Goal: Navigation & Orientation: Find specific page/section

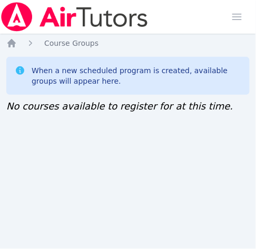
click at [13, 140] on div "Home Sessions Study Groups Students Messages Open user menu Jennifer (Jen) Grub…" at bounding box center [128, 124] width 256 height 249
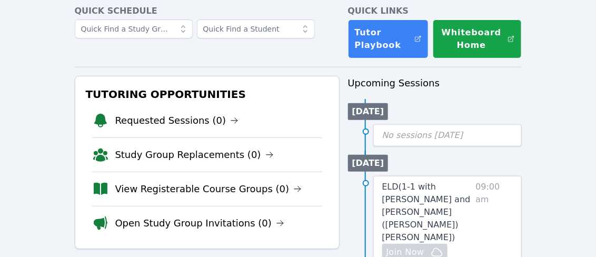
scroll to position [53, 0]
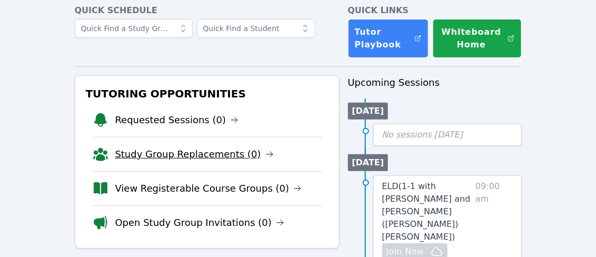
click at [203, 150] on link "Study Group Replacements (0)" at bounding box center [194, 154] width 158 height 15
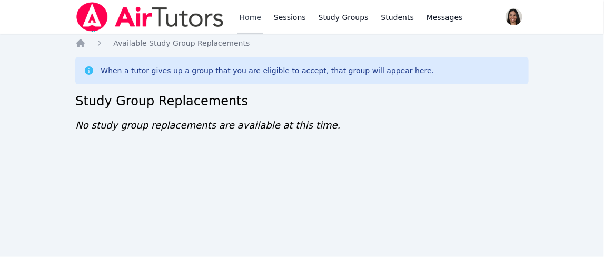
click at [259, 18] on link "Home" at bounding box center [250, 17] width 26 height 34
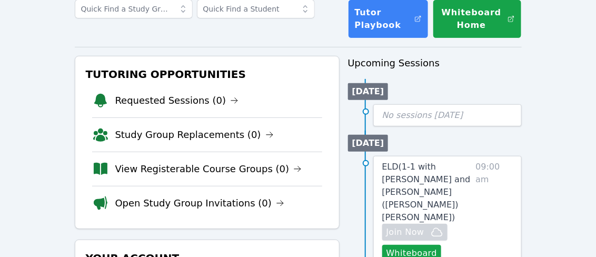
scroll to position [72, 0]
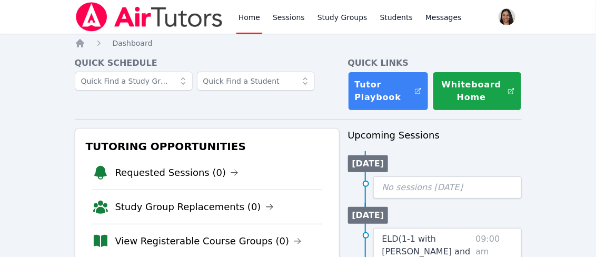
scroll to position [63, 0]
click at [188, 168] on link "Requested Sessions (0)" at bounding box center [177, 172] width 124 height 15
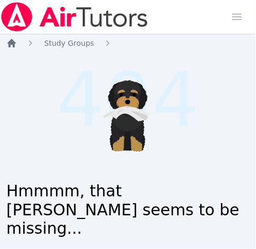
click at [9, 43] on icon "Breadcrumb" at bounding box center [11, 43] width 8 height 8
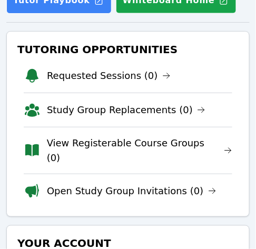
scroll to position [171, 0]
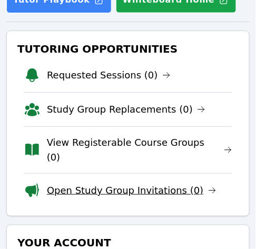
click at [116, 183] on link "Open Study Group Invitations (0)" at bounding box center [132, 190] width 170 height 15
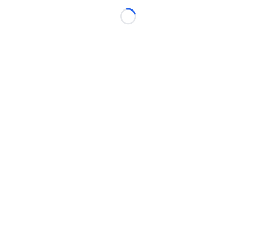
scroll to position [7, 0]
